Goal: Use online tool/utility: Use online tool/utility

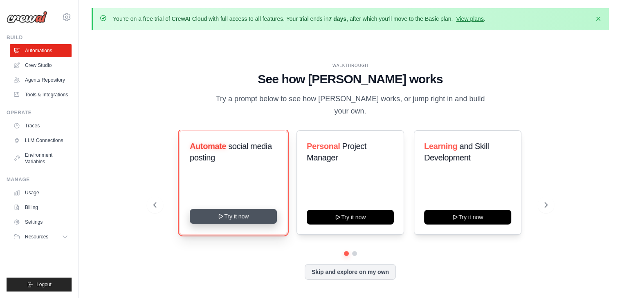
click at [222, 215] on icon at bounding box center [221, 217] width 4 height 4
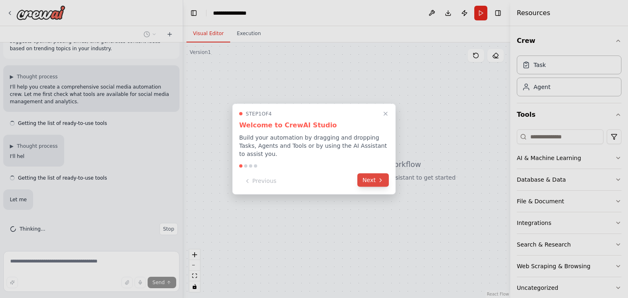
scroll to position [49, 0]
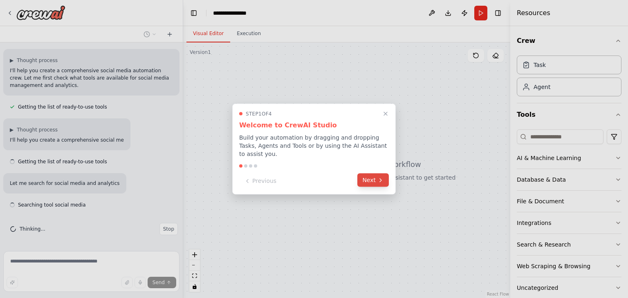
click at [365, 175] on button "Next" at bounding box center [372, 180] width 31 height 13
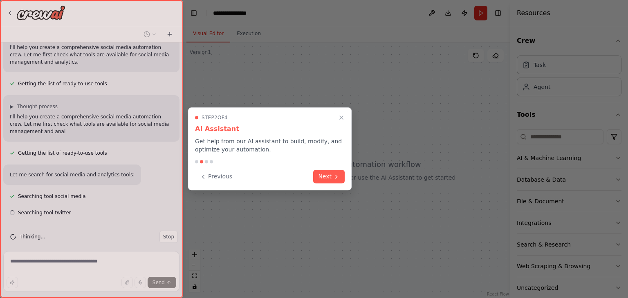
scroll to position [80, 0]
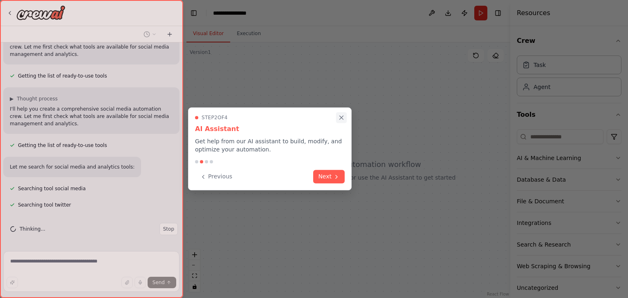
click at [342, 120] on icon "Close walkthrough" at bounding box center [341, 117] width 7 height 7
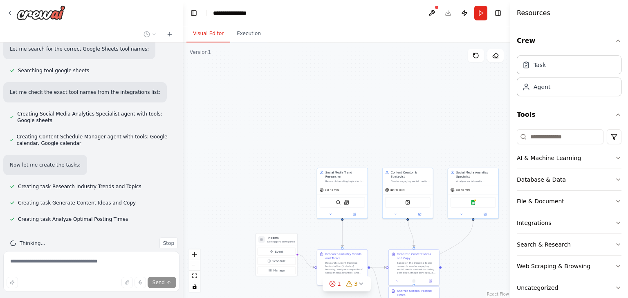
scroll to position [649, 0]
